Goal: Check status: Check status

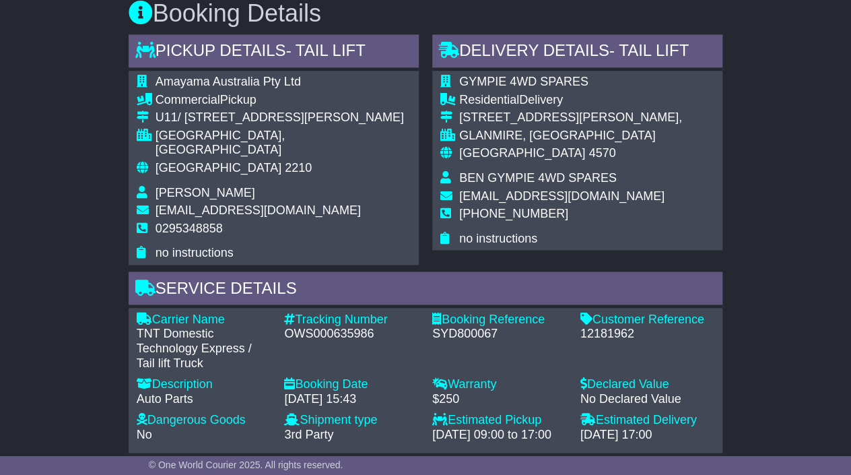
scroll to position [979, 0]
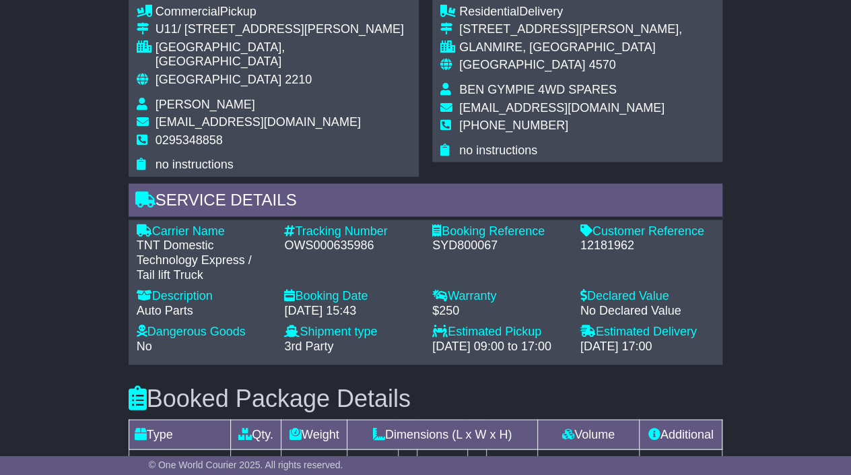
click at [304, 223] on div "Tracking Number" at bounding box center [351, 230] width 135 height 15
click at [310, 238] on div "OWS000635986" at bounding box center [351, 245] width 135 height 15
copy div "OWS000635986"
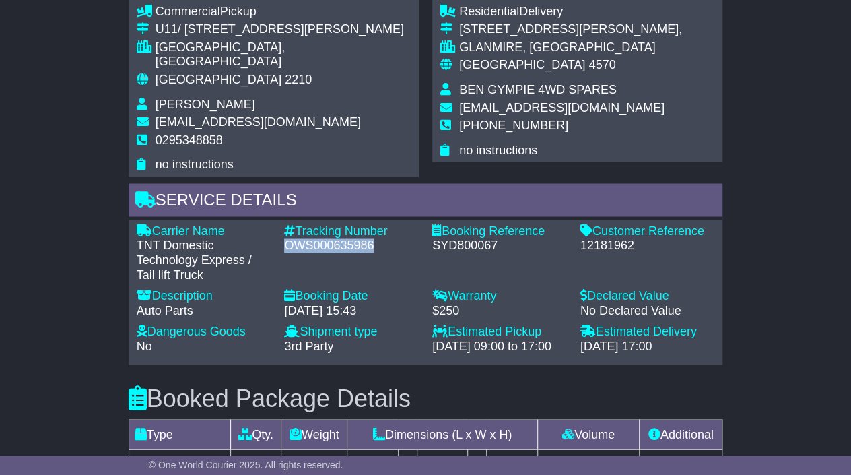
click at [352, 243] on div "Tracking Number - OWS000635986" at bounding box center [351, 252] width 148 height 58
drag, startPoint x: 317, startPoint y: 302, endPoint x: 339, endPoint y: 299, distance: 22.4
click at [318, 302] on div "Booking Date - [DATE] 15:43" at bounding box center [351, 306] width 148 height 36
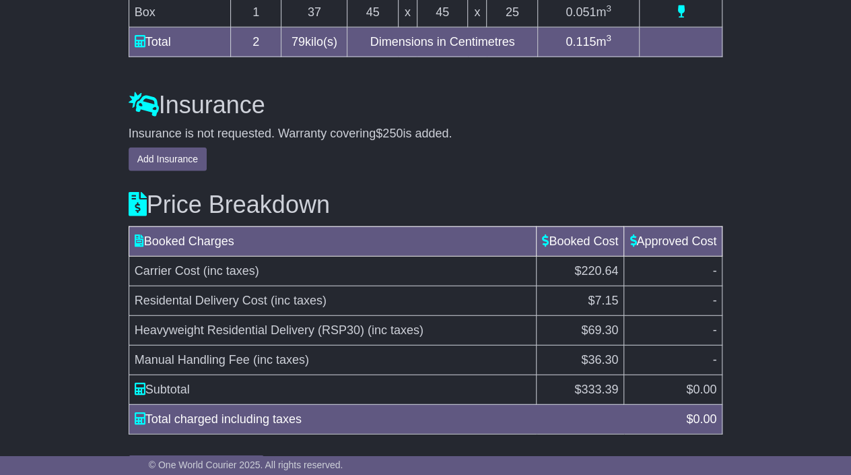
scroll to position [1492, 0]
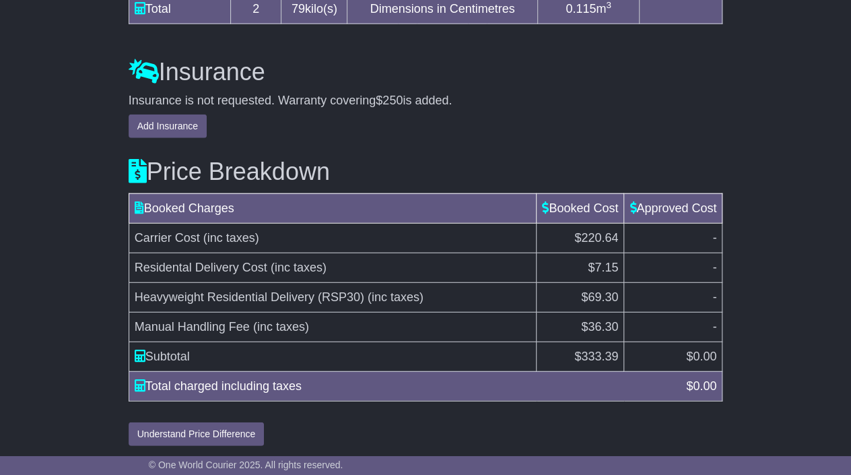
click at [598, 353] on span "333.39" at bounding box center [599, 355] width 37 height 13
copy span "333.39"
click at [659, 333] on td "-" at bounding box center [673, 327] width 98 height 30
